Goal: Information Seeking & Learning: Learn about a topic

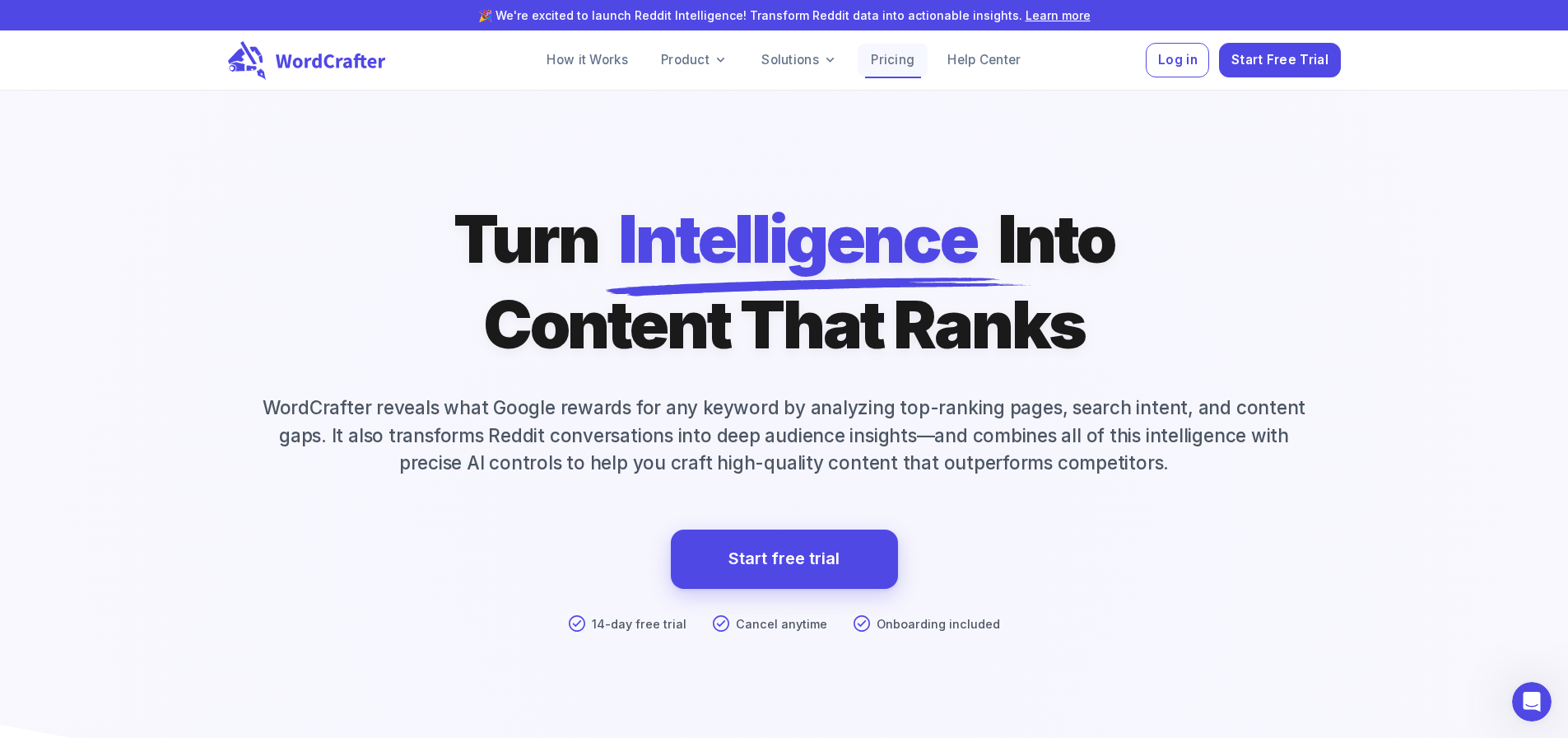
drag, startPoint x: 1040, startPoint y: 18, endPoint x: 906, endPoint y: 62, distance: 141.0
click at [906, 62] on link "Pricing" at bounding box center [892, 60] width 70 height 33
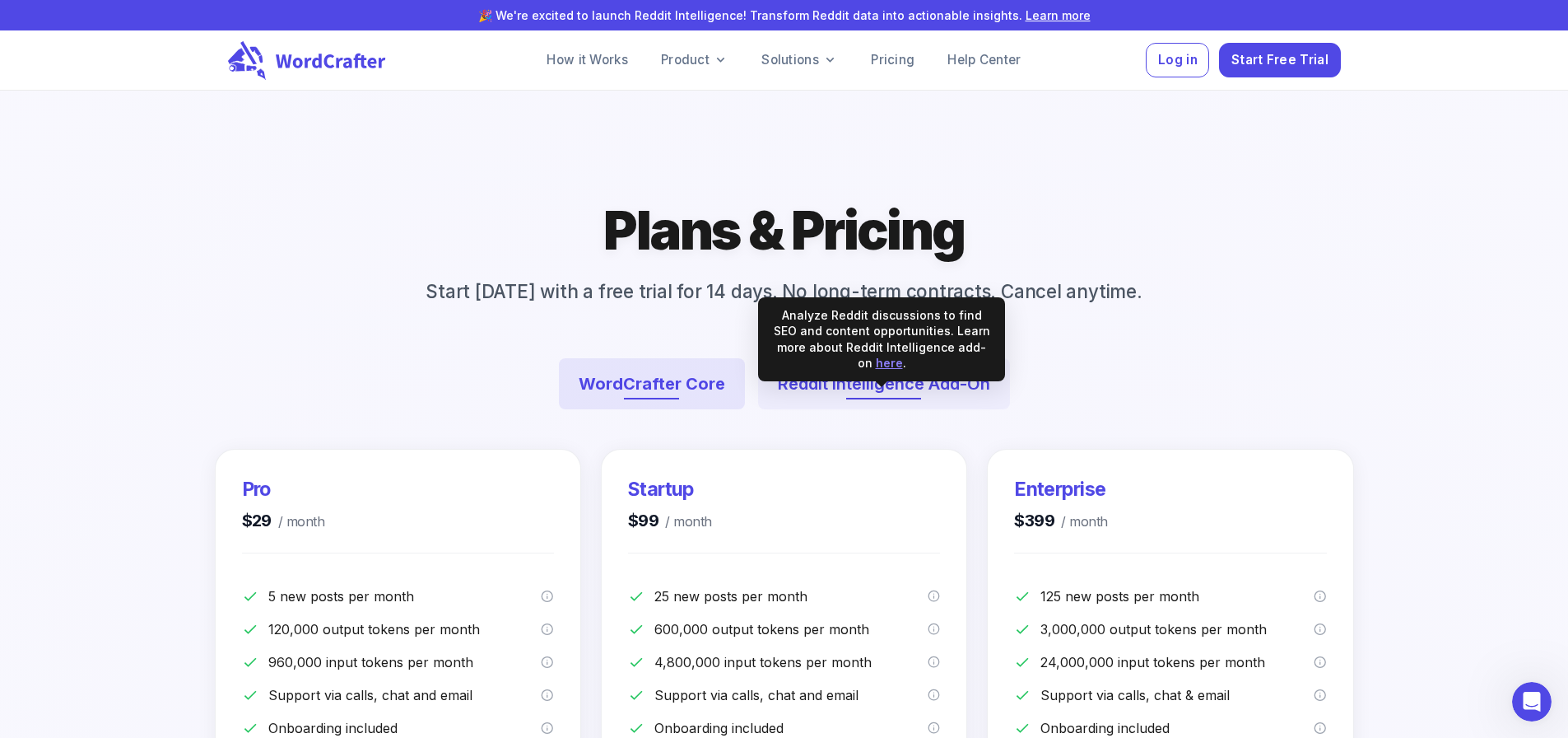
click at [870, 410] on button "Reddit Intelligence Add-On" at bounding box center [884, 384] width 252 height 51
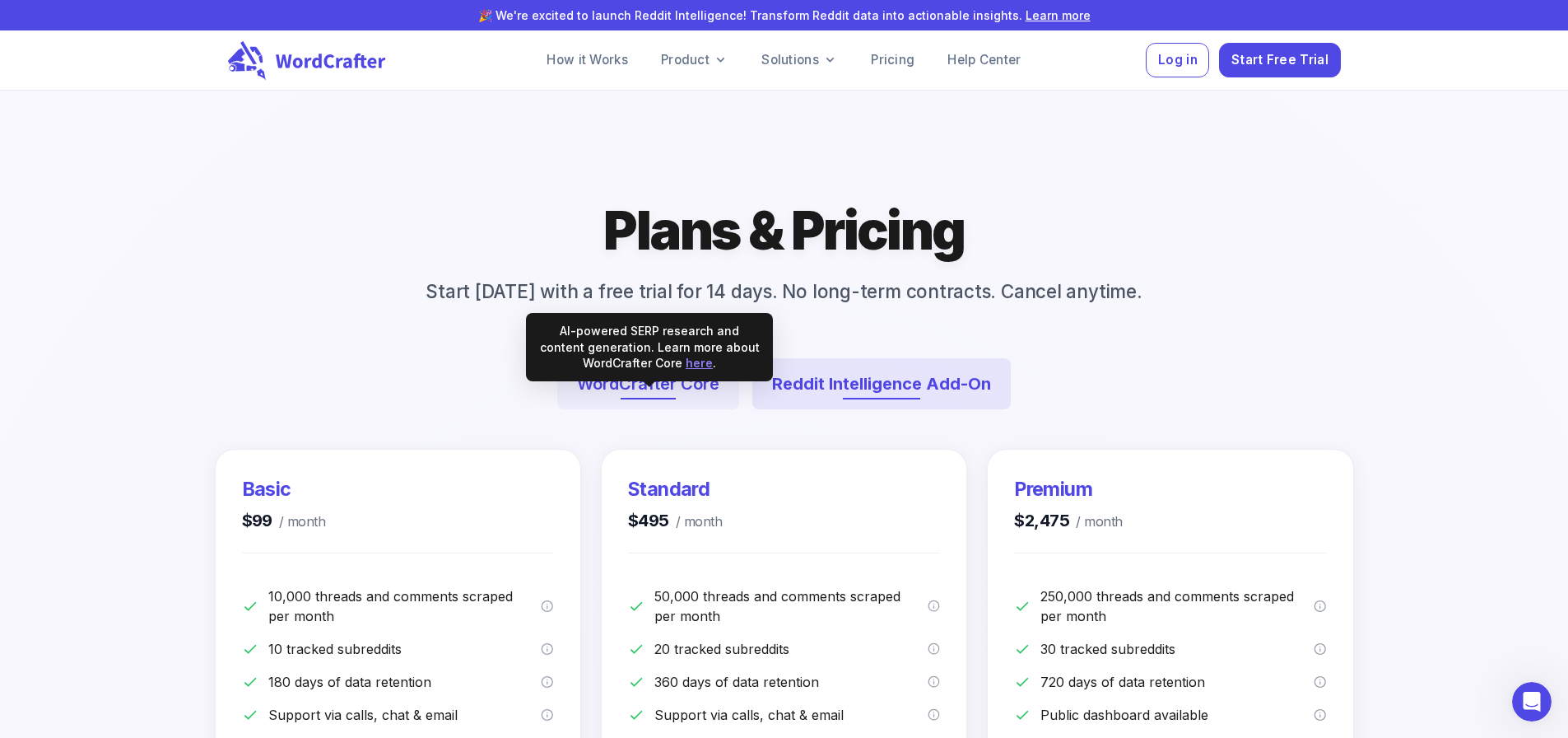
click at [674, 410] on button "WordCrafter Core" at bounding box center [648, 384] width 182 height 51
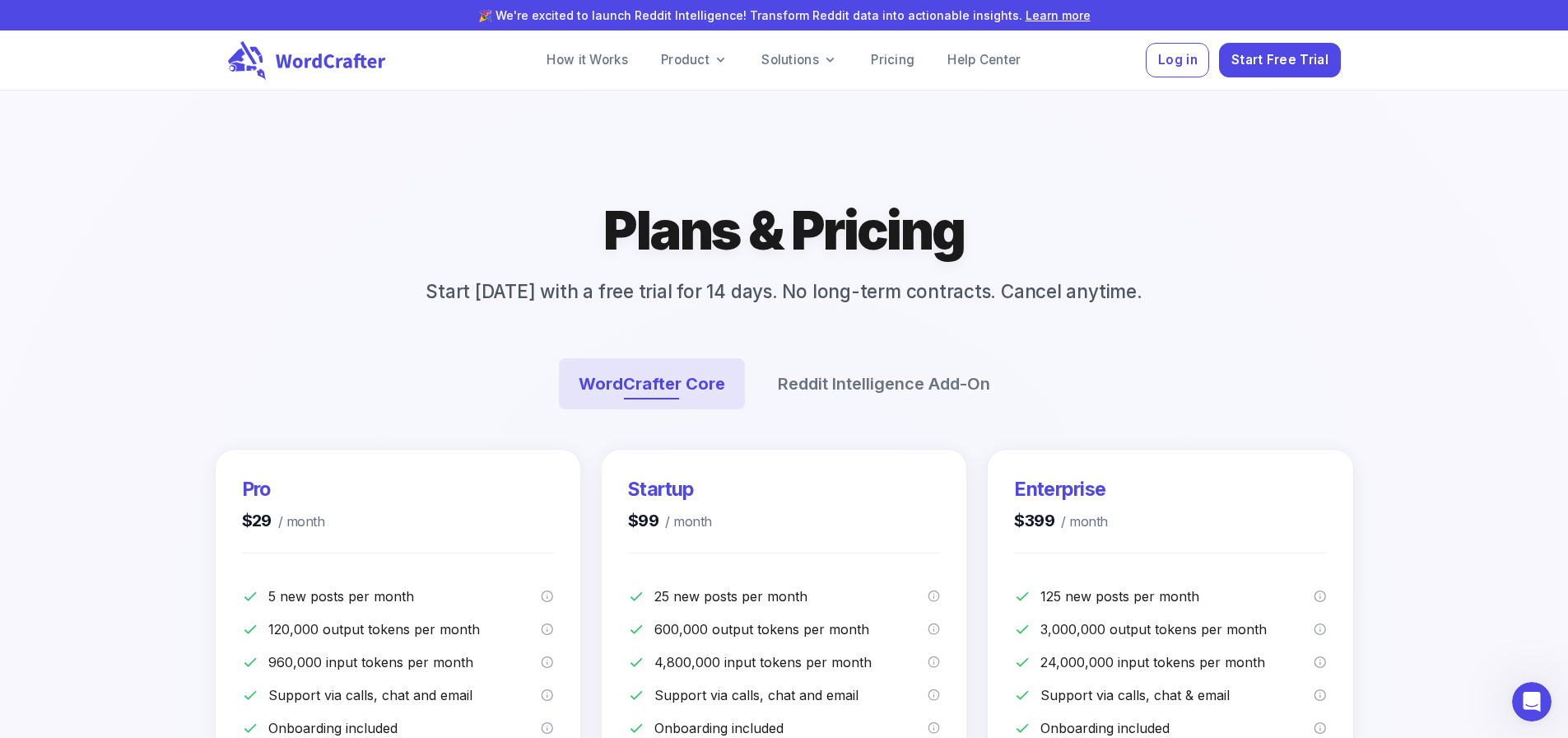
click at [1135, 418] on div "Plans & Pricing Start today with a free trial for 14 days. No long-term contrac…" at bounding box center [784, 312] width 988 height 233
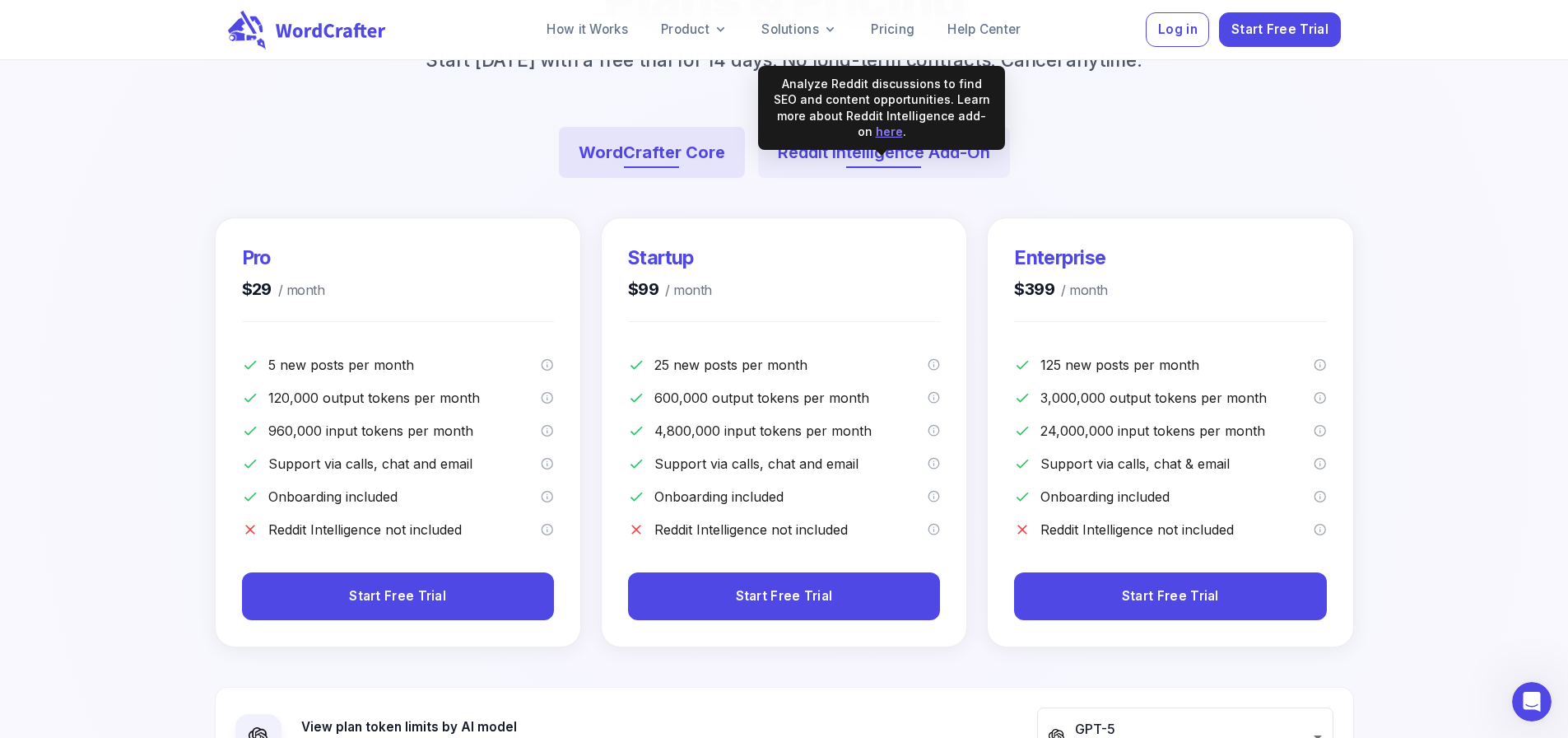
scroll to position [247, 0]
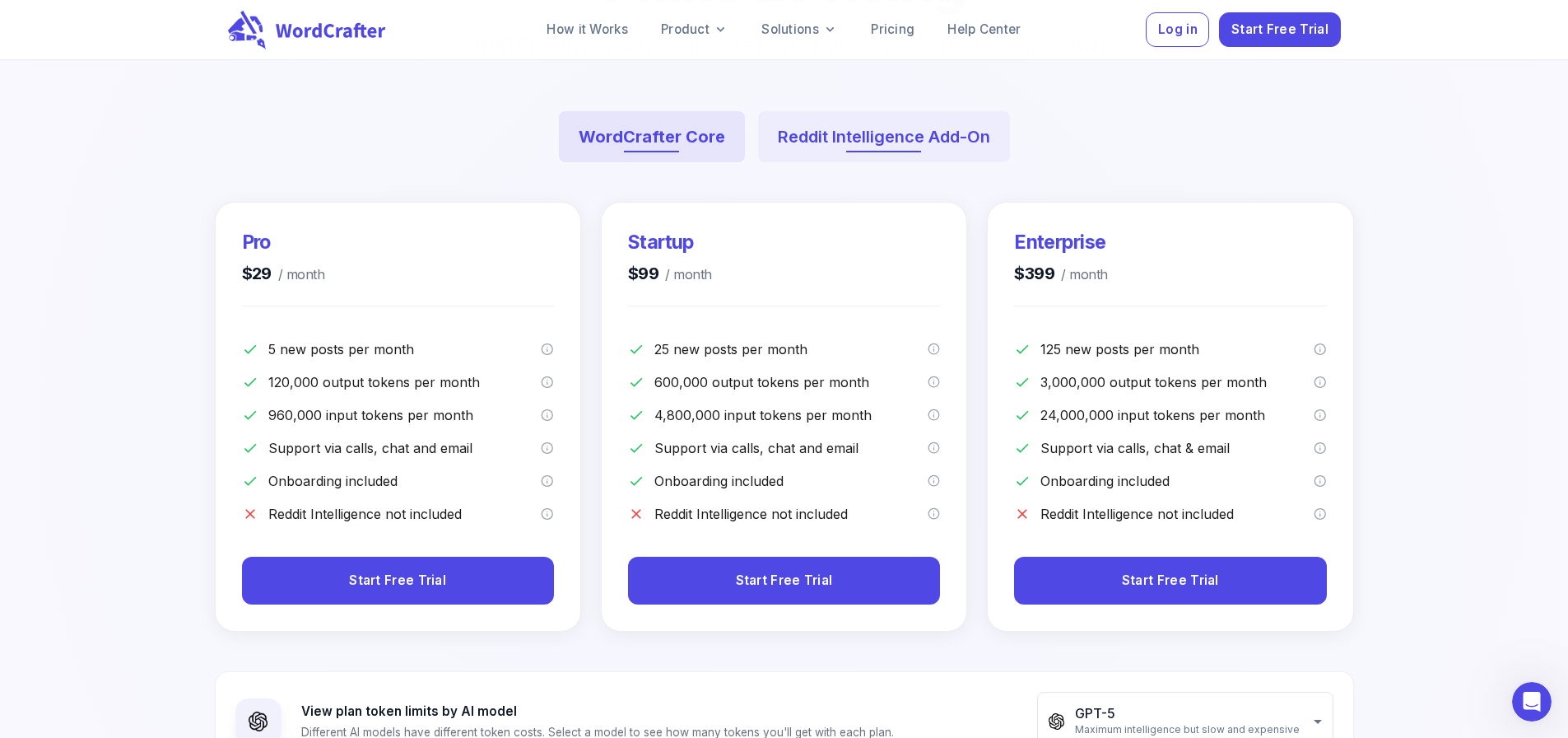
click at [911, 162] on button "Reddit Intelligence Add-On" at bounding box center [884, 137] width 252 height 51
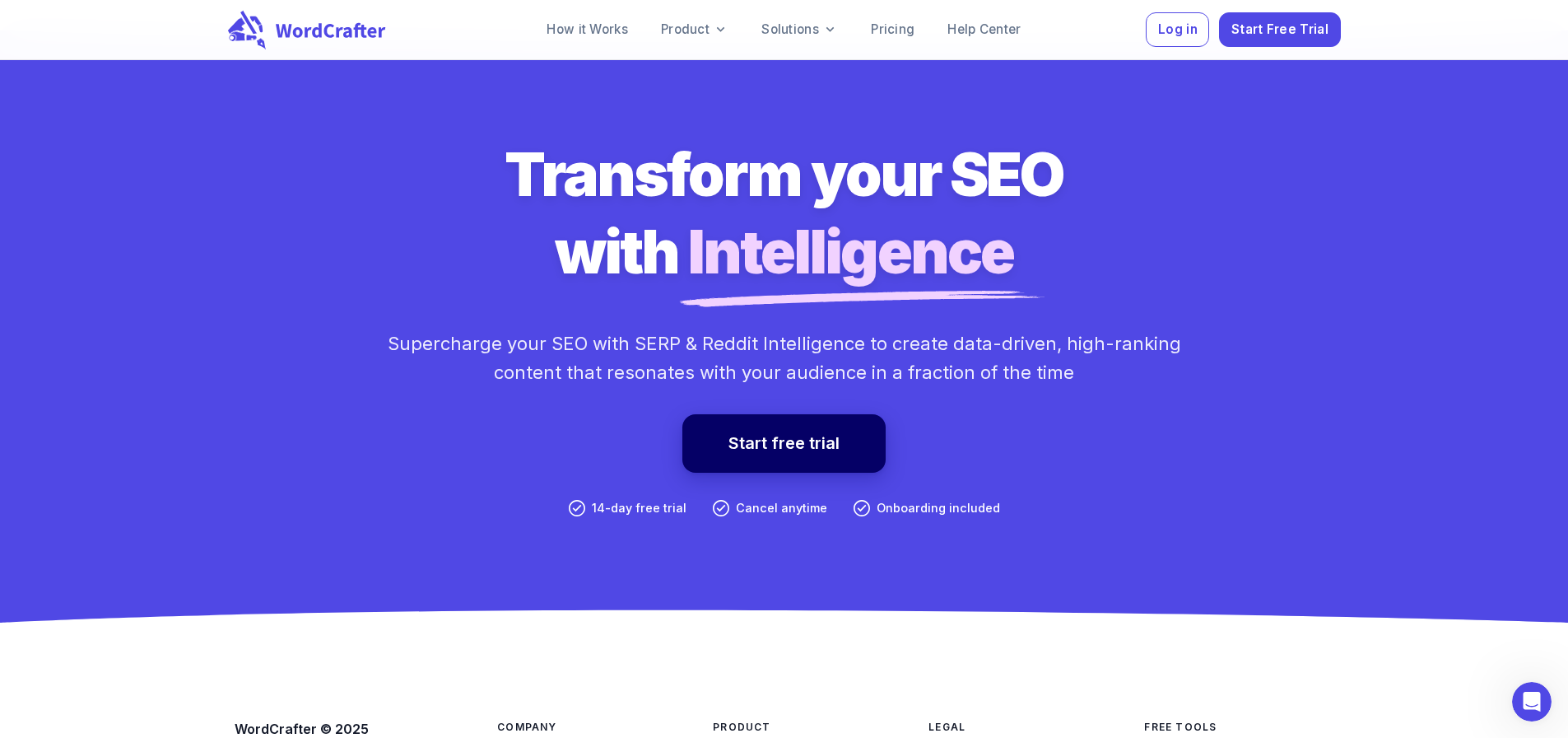
scroll to position [3799, 0]
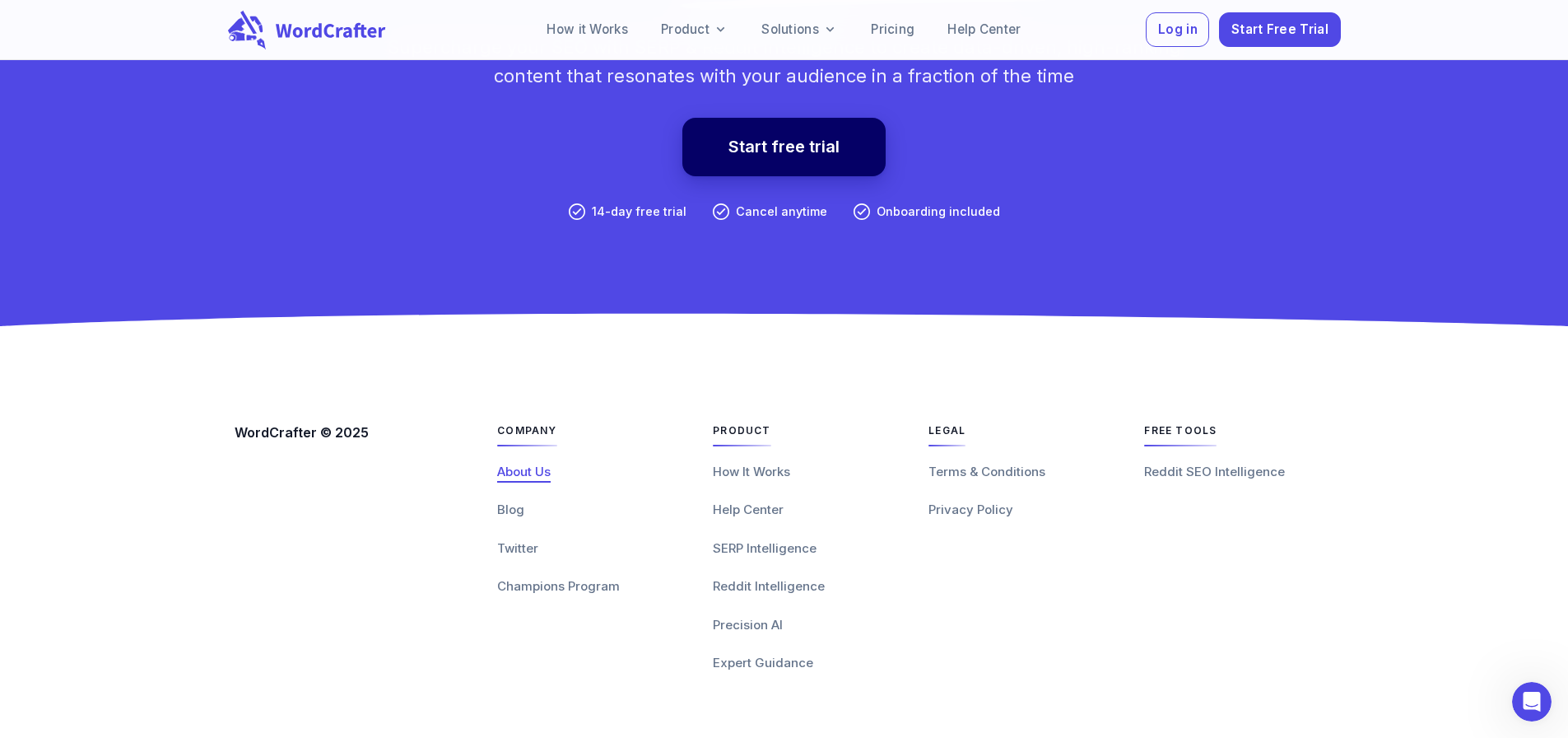
click at [522, 475] on span "About Us" at bounding box center [524, 471] width 54 height 16
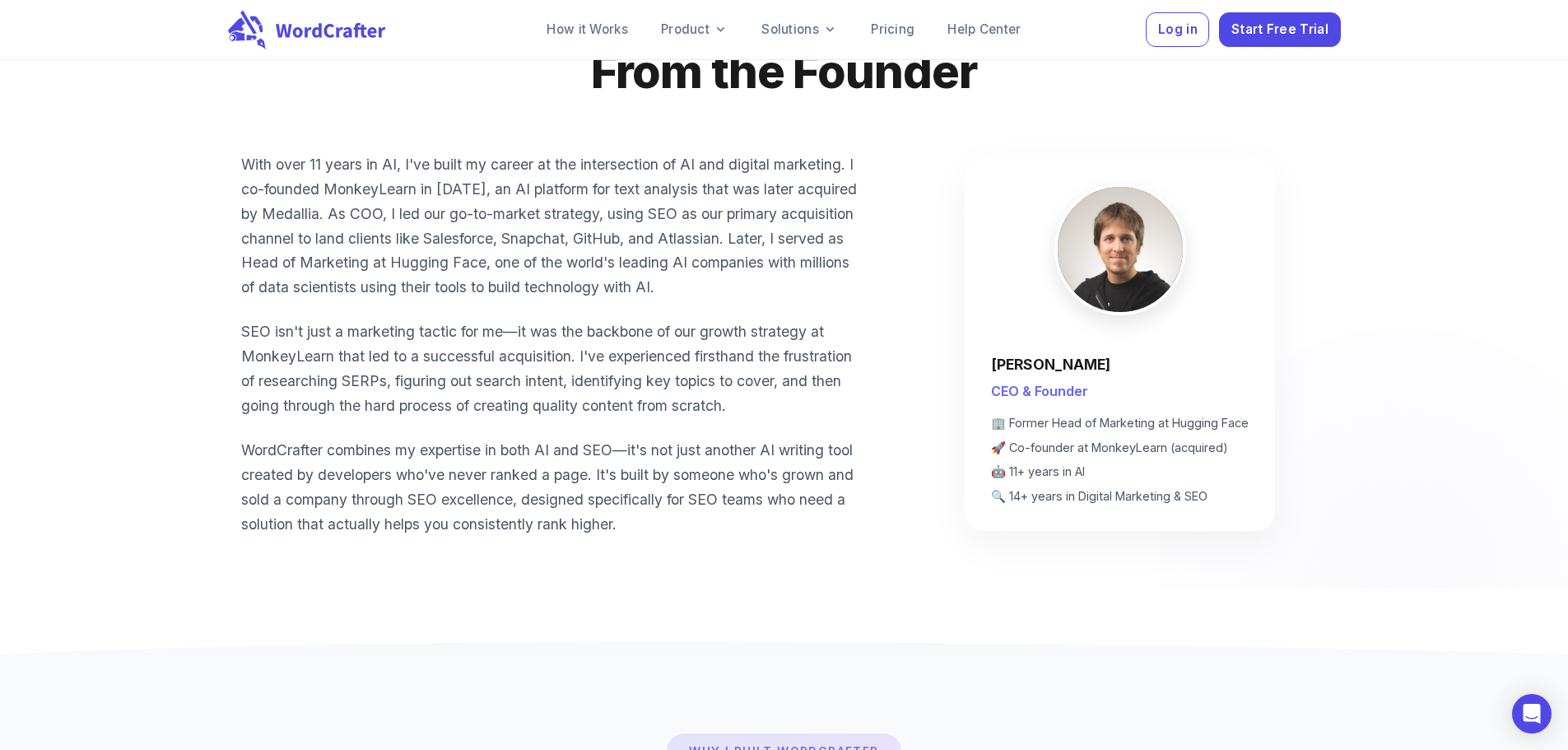
scroll to position [855, 0]
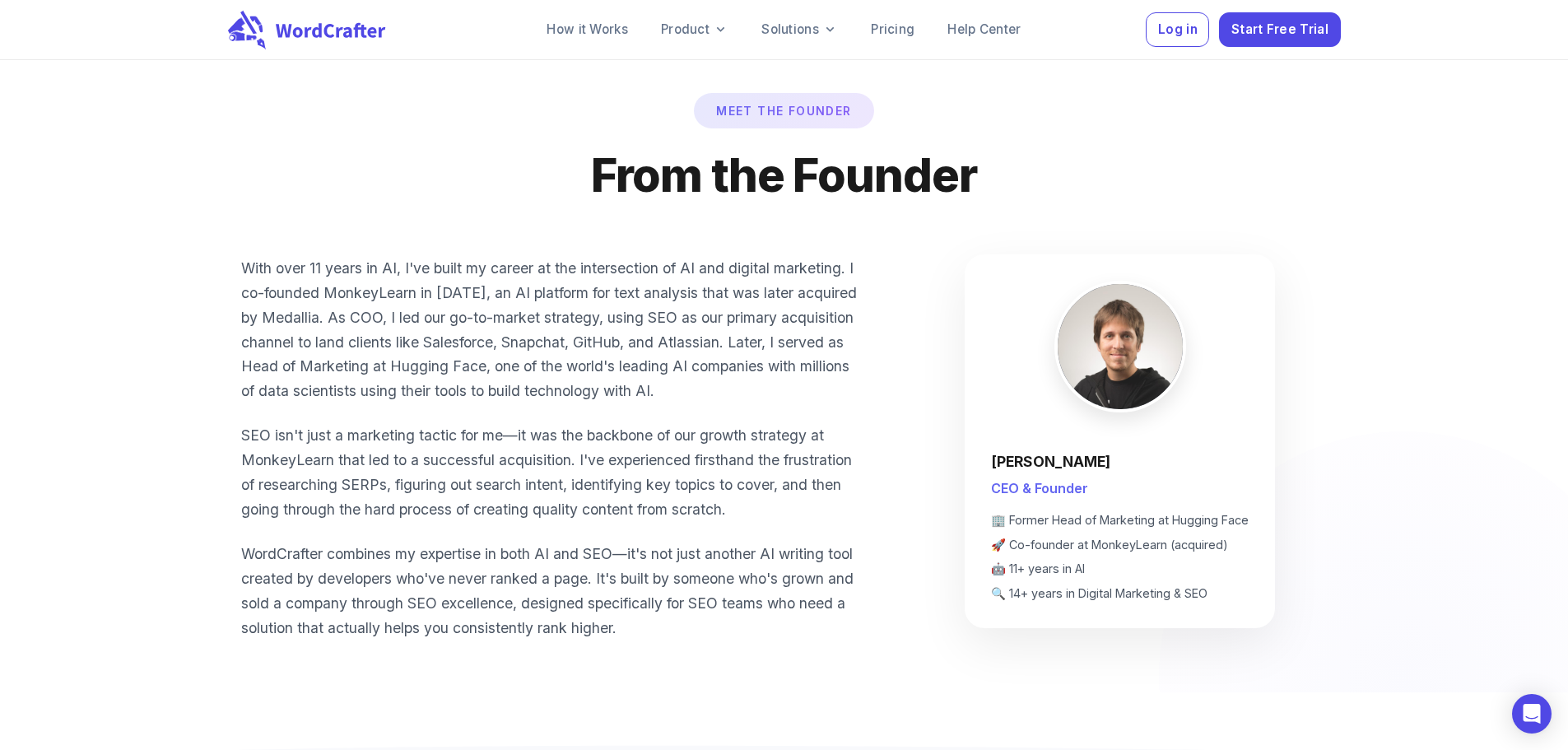
drag, startPoint x: 992, startPoint y: 512, endPoint x: 1112, endPoint y: 524, distance: 120.6
click at [1112, 524] on div "[PERSON_NAME] CEO & Founder 🏢 Former Head of Marketing at Hugging Face 🚀 Co-fou…" at bounding box center [1120, 441] width 258 height 321
click at [1090, 554] on span "🚀 Co-founder at MonkeyLearn (acquired)" at bounding box center [1120, 545] width 258 height 18
drag, startPoint x: 1094, startPoint y: 615, endPoint x: 1172, endPoint y: 621, distance: 78.2
click at [1172, 554] on span "🚀 Co-founder at MonkeyLearn (acquired)" at bounding box center [1120, 545] width 258 height 18
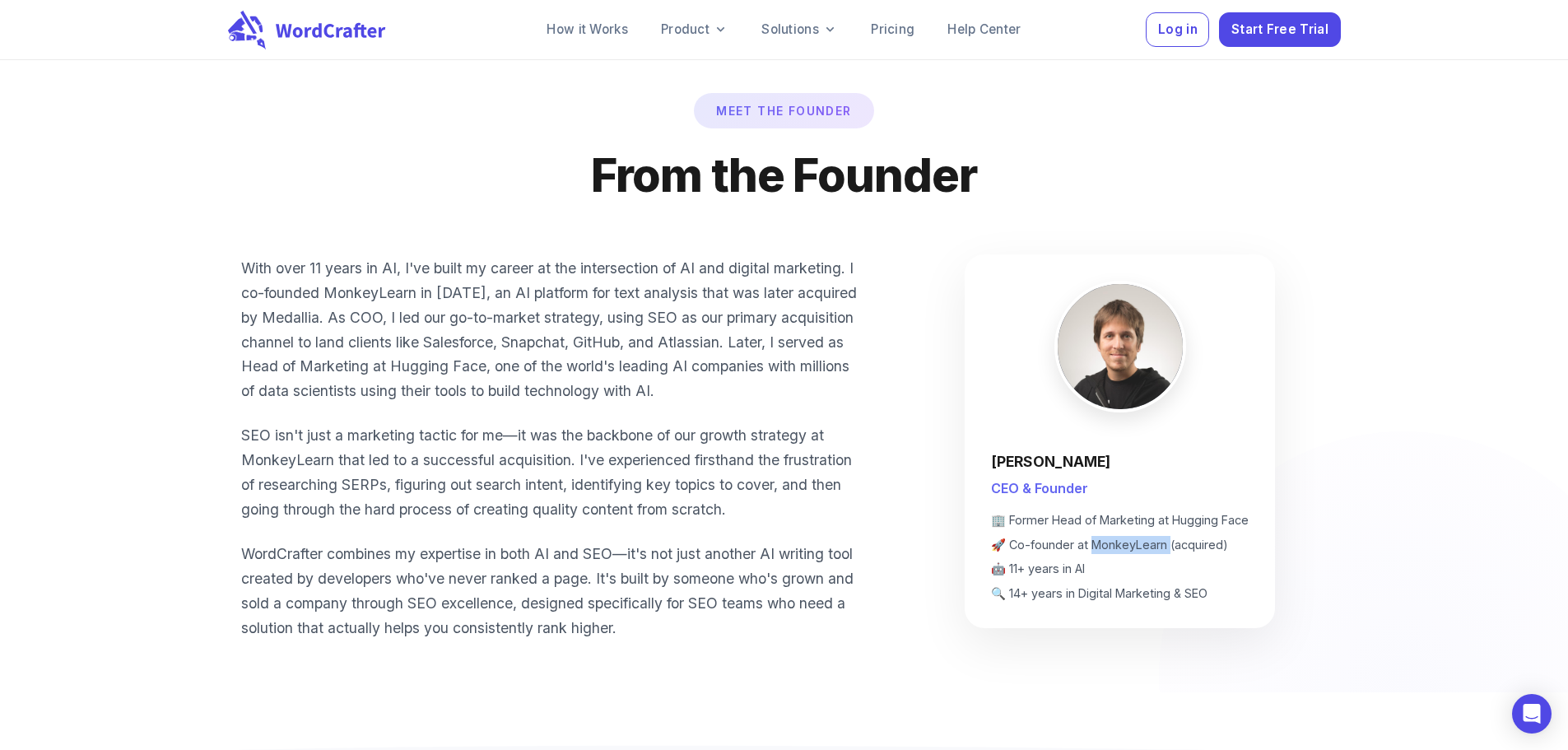
copy span "onkeyLearn ("
